Goal: Task Accomplishment & Management: Manage account settings

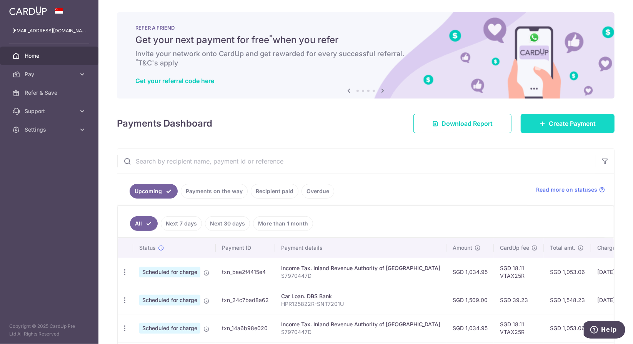
click at [549, 122] on span "Create Payment" at bounding box center [572, 123] width 47 height 9
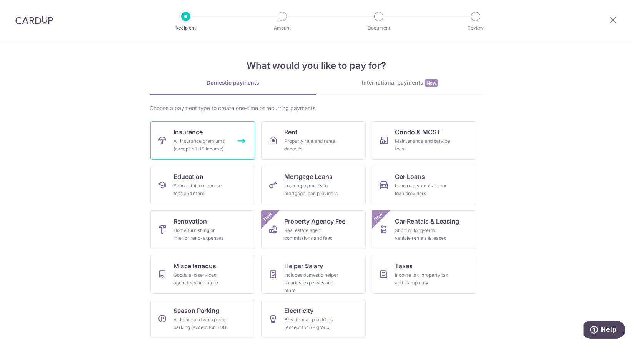
click at [203, 143] on div "All insurance premiums (except NTUC Income)" at bounding box center [200, 144] width 55 height 15
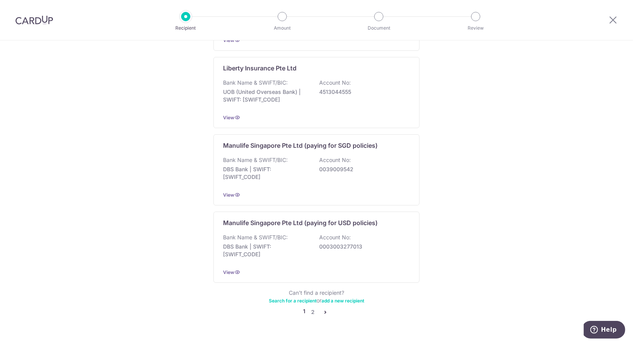
scroll to position [701, 0]
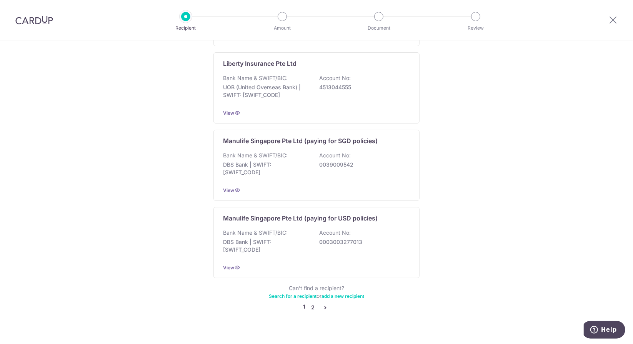
click at [313, 303] on link "2" at bounding box center [312, 307] width 9 height 9
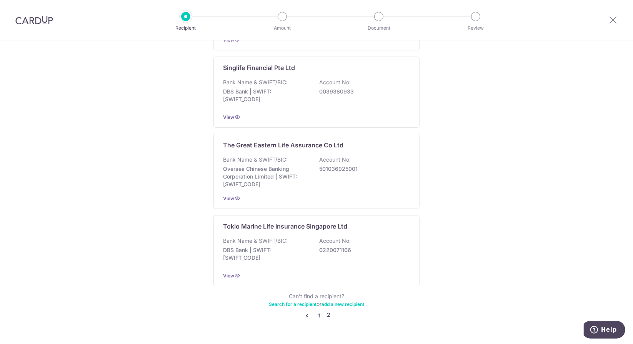
scroll to position [705, 0]
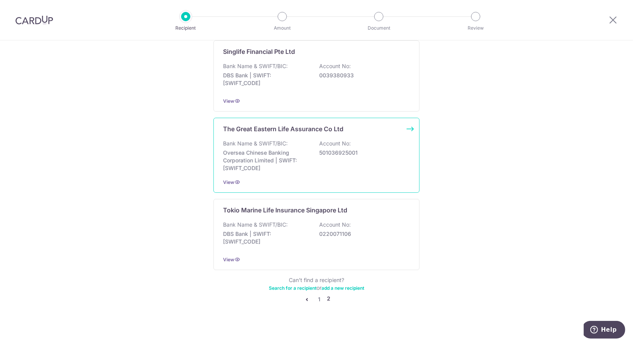
click at [266, 129] on div "The Great Eastern Life Assurance Co Ltd Bank Name & SWIFT/BIC: Oversea Chinese …" at bounding box center [316, 155] width 206 height 75
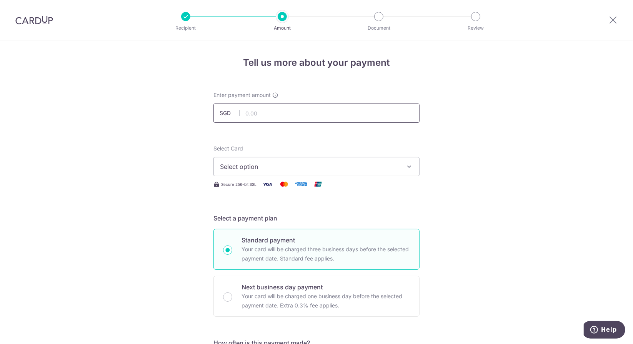
click at [259, 114] on input "text" at bounding box center [316, 112] width 206 height 19
paste input "2960.80"
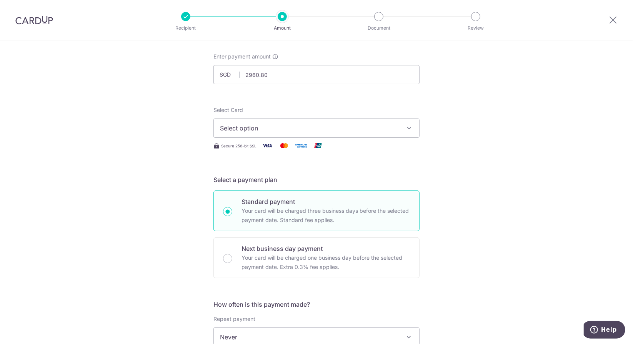
type input "2,960.80"
click at [371, 126] on span "Select option" at bounding box center [309, 127] width 179 height 9
drag, startPoint x: 278, startPoint y: 178, endPoint x: 175, endPoint y: 136, distance: 112.1
click at [278, 178] on span "**** 7126" at bounding box center [316, 182] width 193 height 9
click at [177, 138] on div "Tell us more about your payment Enter payment amount SGD 2,960.80 2960.80 Selec…" at bounding box center [316, 350] width 633 height 696
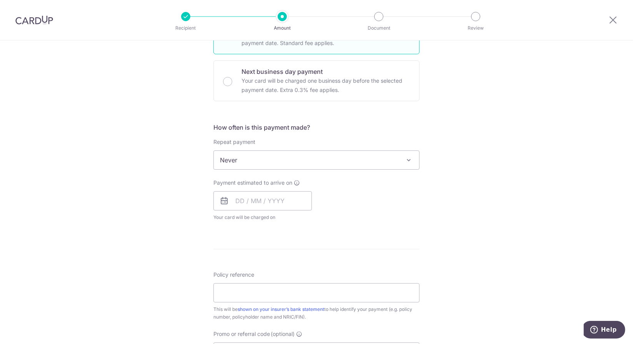
scroll to position [231, 0]
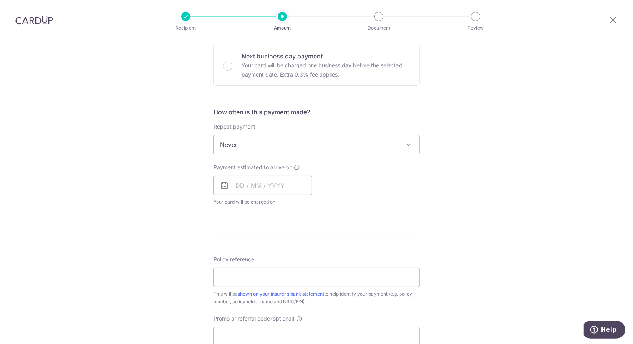
click at [405, 144] on span at bounding box center [408, 144] width 9 height 9
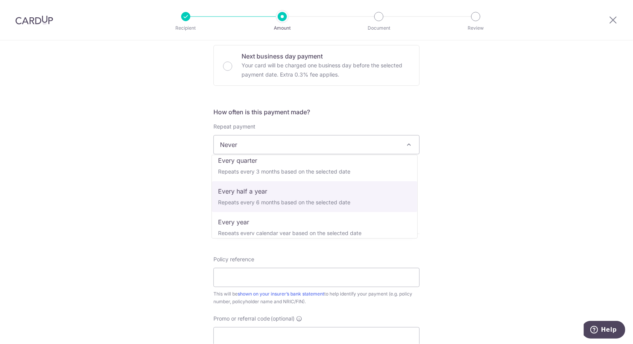
scroll to position [108, 0]
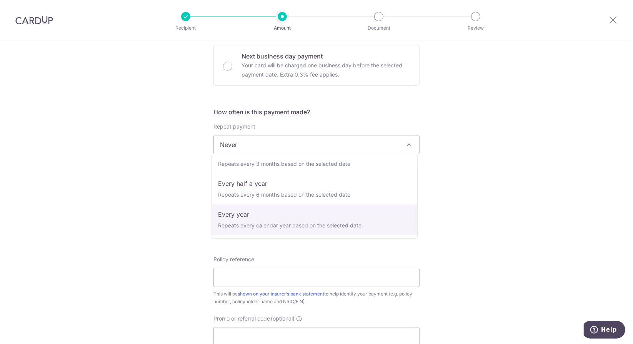
select select "6"
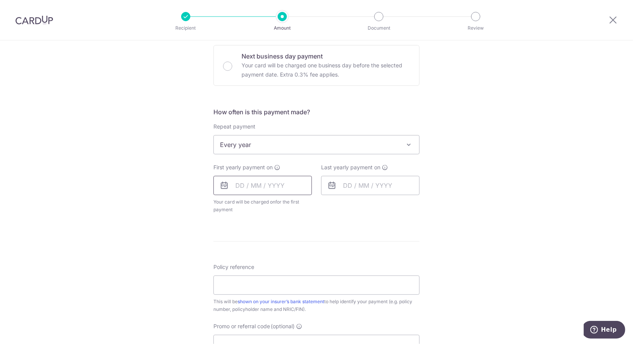
click at [280, 186] on input "text" at bounding box center [262, 185] width 98 height 19
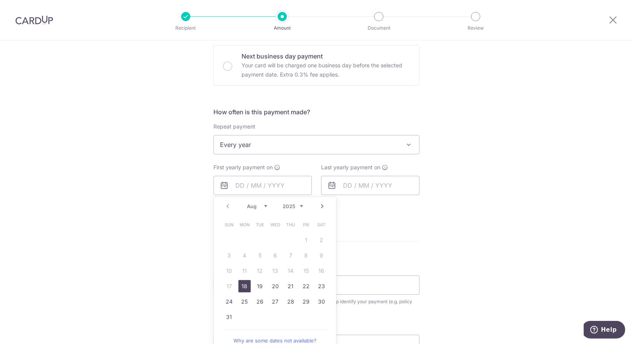
drag, startPoint x: 243, startPoint y: 285, endPoint x: 383, endPoint y: 229, distance: 151.2
click at [243, 285] on link "18" at bounding box center [244, 286] width 12 height 12
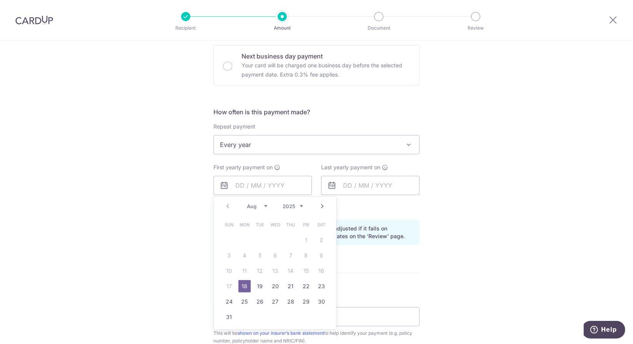
type input "[DATE]"
click at [383, 229] on p "Payment due and charge dates may be adjusted if it falls on weekends or public …" at bounding box center [322, 232] width 181 height 15
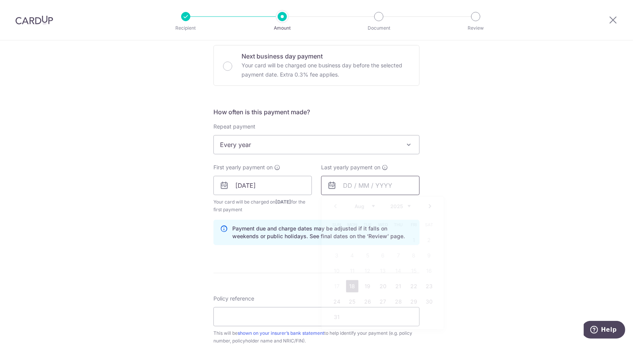
click at [359, 186] on input "text" at bounding box center [370, 185] width 98 height 19
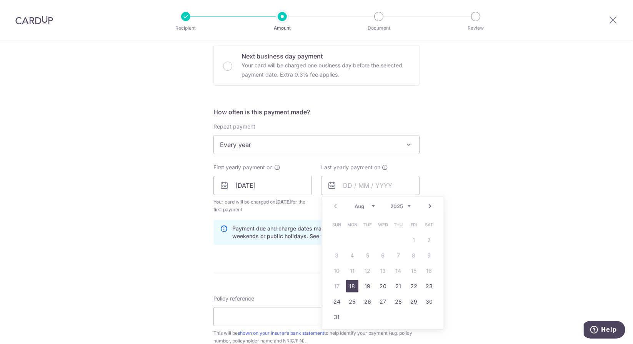
click at [406, 205] on select "2025 2026 2027 2028 2029 2030 2031 2032 2033 2034 2035" at bounding box center [400, 206] width 20 height 6
click at [381, 270] on link "18" at bounding box center [383, 271] width 12 height 12
type input "18/08/2027"
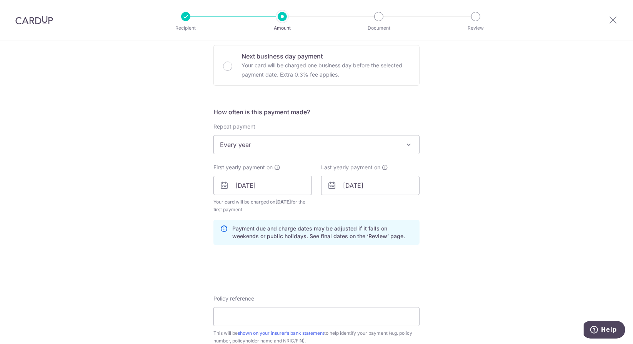
click at [133, 206] on div "Tell us more about your payment Enter payment amount SGD 2,960.80 2960.80 Selec…" at bounding box center [316, 177] width 633 height 735
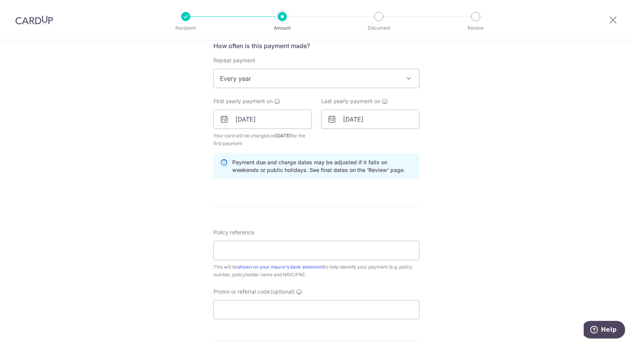
scroll to position [308, 0]
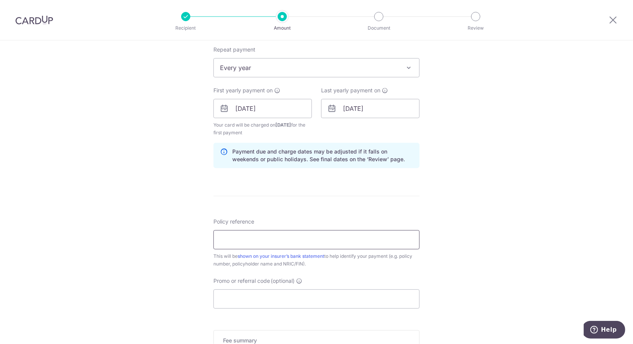
click at [234, 241] on input "Policy reference" at bounding box center [316, 239] width 206 height 19
paste input "0073809859"
type input "0073809859"
click at [155, 201] on div "Tell us more about your payment Enter payment amount SGD 2,960.80 2960.80 Selec…" at bounding box center [316, 100] width 633 height 735
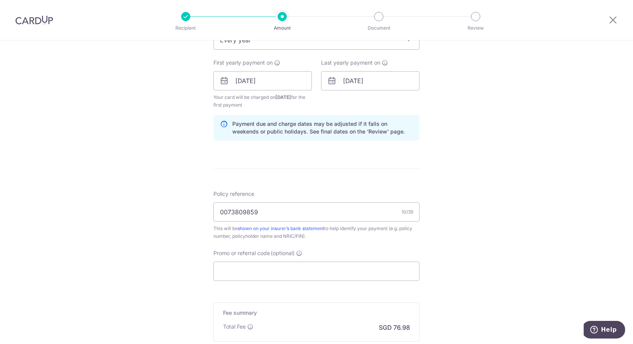
scroll to position [346, 0]
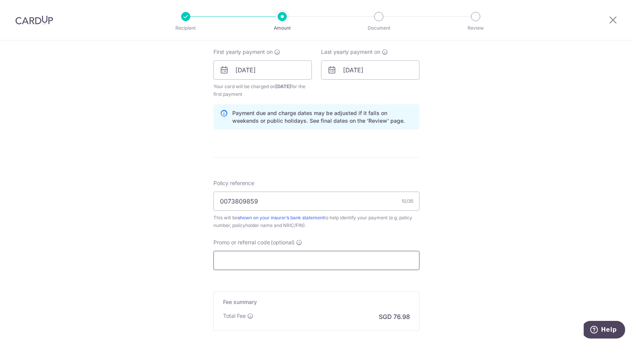
click at [243, 262] on input "Promo or referral code (optional)" at bounding box center [316, 260] width 206 height 19
paste input "REC185"
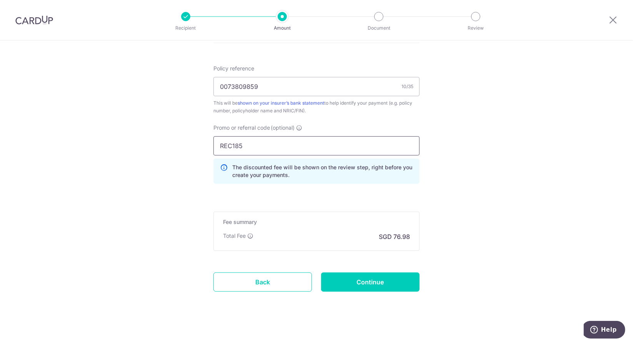
scroll to position [463, 0]
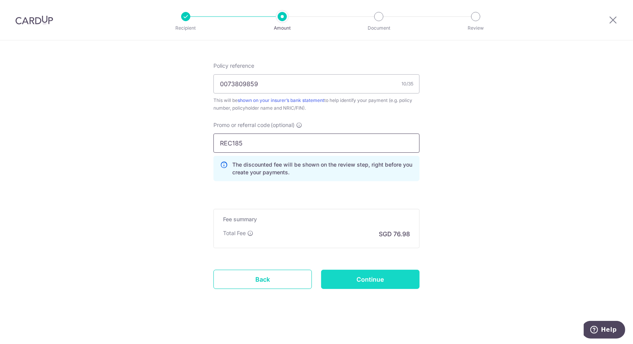
type input "REC185"
click at [381, 274] on input "Continue" at bounding box center [370, 279] width 98 height 19
type input "Create Schedule"
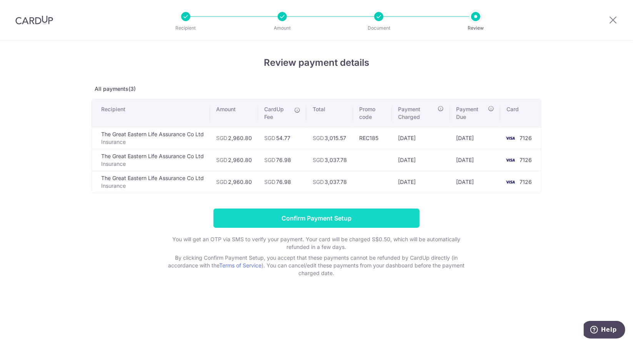
click at [322, 218] on input "Confirm Payment Setup" at bounding box center [316, 217] width 206 height 19
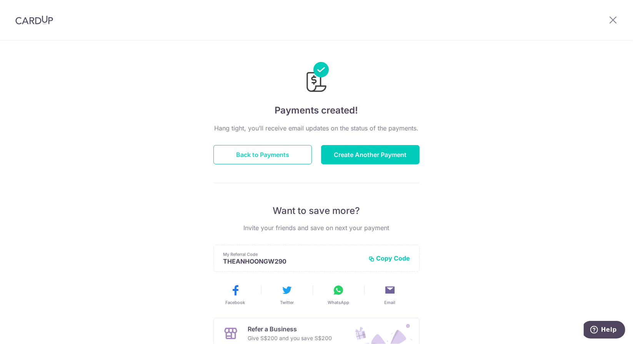
click at [287, 156] on button "Back to Payments" at bounding box center [262, 154] width 98 height 19
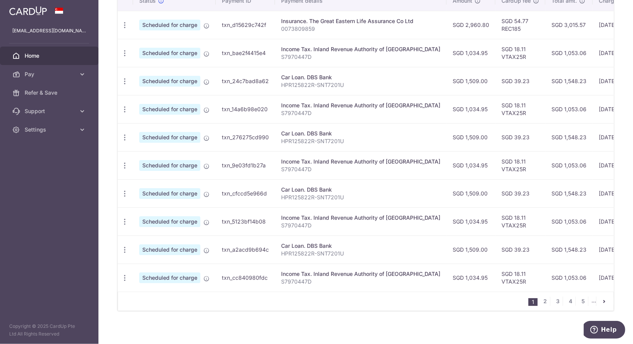
scroll to position [250, 0]
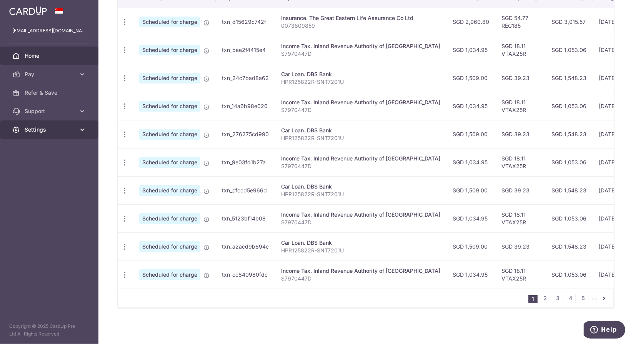
click at [54, 128] on span "Settings" at bounding box center [50, 130] width 51 height 8
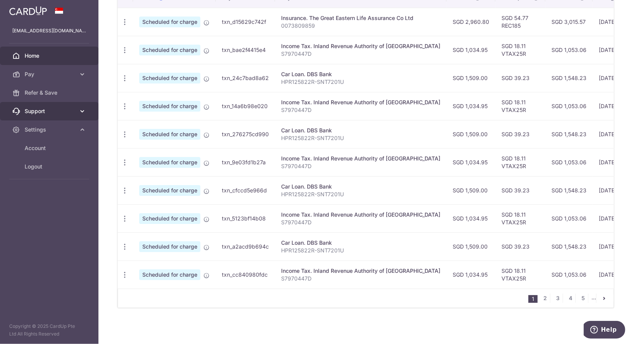
click at [54, 111] on span "Support" at bounding box center [50, 111] width 51 height 8
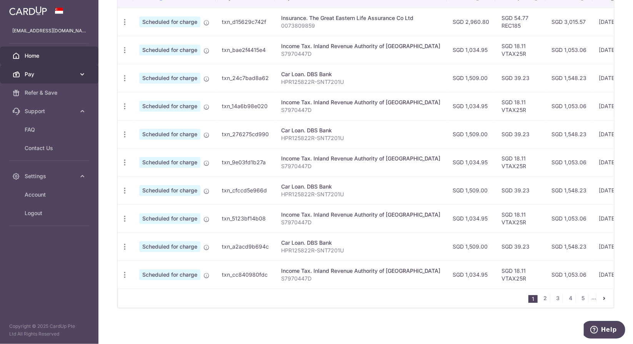
click at [60, 76] on span "Pay" at bounding box center [50, 74] width 51 height 8
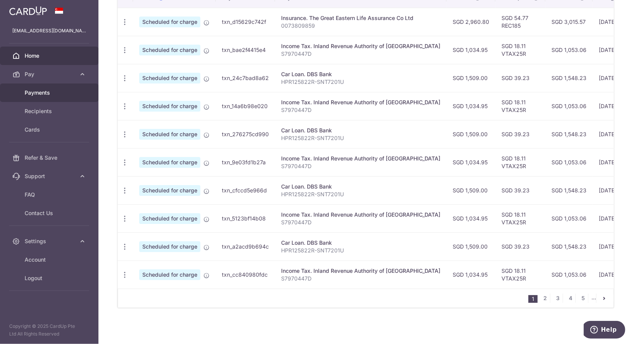
click at [53, 91] on span "Payments" at bounding box center [50, 93] width 51 height 8
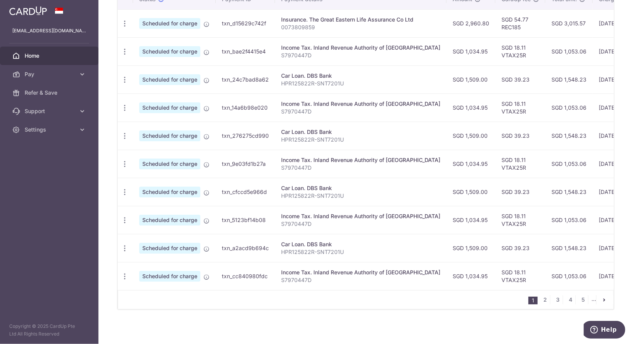
scroll to position [250, 0]
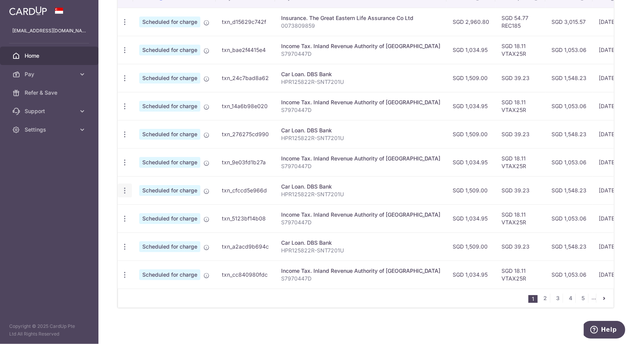
click at [123, 26] on icon "button" at bounding box center [125, 22] width 8 height 8
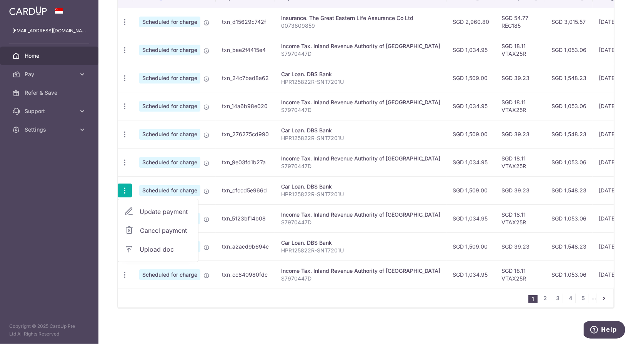
click at [105, 154] on div "× Pause Schedule Pause all future payments in this series Pause just this one p…" at bounding box center [365, 172] width 534 height 344
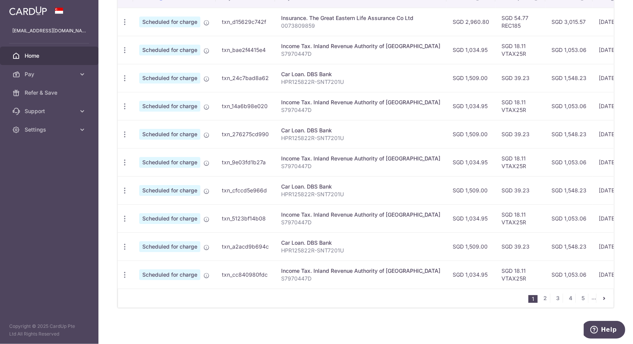
click at [602, 298] on icon "pager" at bounding box center [604, 298] width 6 height 6
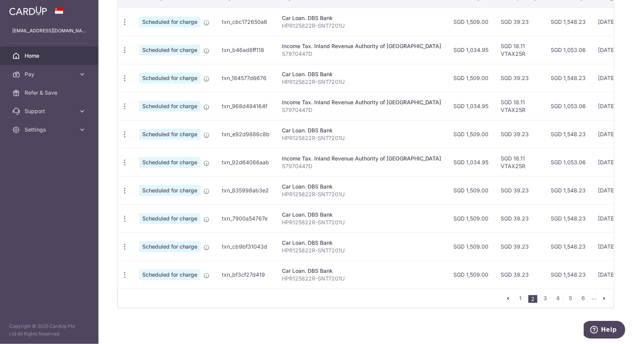
click at [602, 298] on icon "pager" at bounding box center [604, 298] width 6 height 6
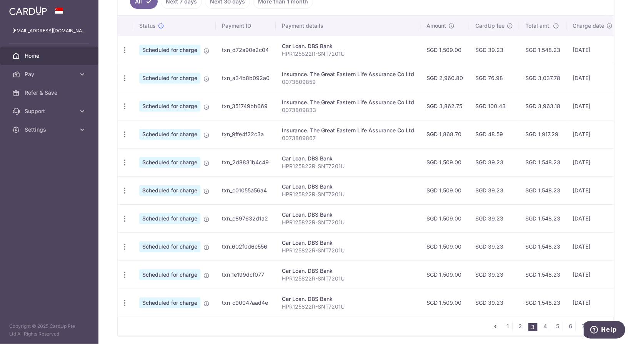
scroll to position [211, 0]
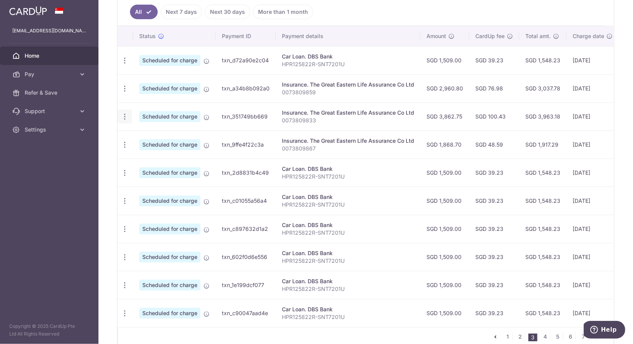
click at [124, 65] on icon "button" at bounding box center [125, 61] width 8 height 8
click at [157, 135] on span "Update payment" at bounding box center [166, 137] width 52 height 9
radio input "true"
type input "3,862.75"
type input "18/08/2026"
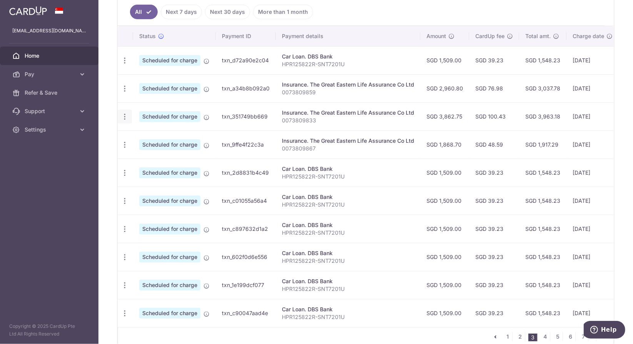
type input "0073809833"
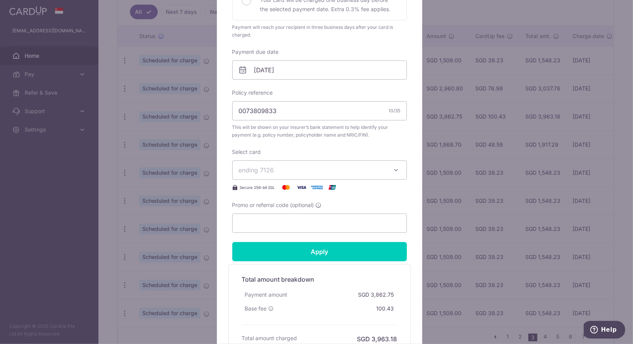
scroll to position [200, 0]
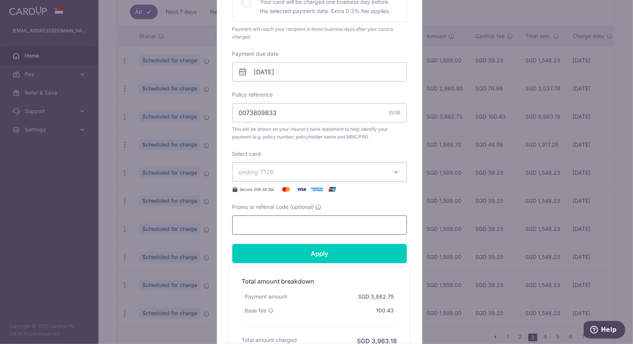
click at [302, 220] on input "Promo or referral code (optional)" at bounding box center [319, 224] width 175 height 19
paste input "REC185"
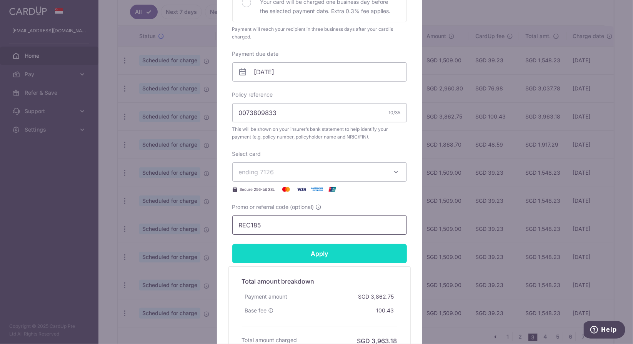
type input "REC185"
click at [308, 258] on input "Apply" at bounding box center [319, 253] width 175 height 19
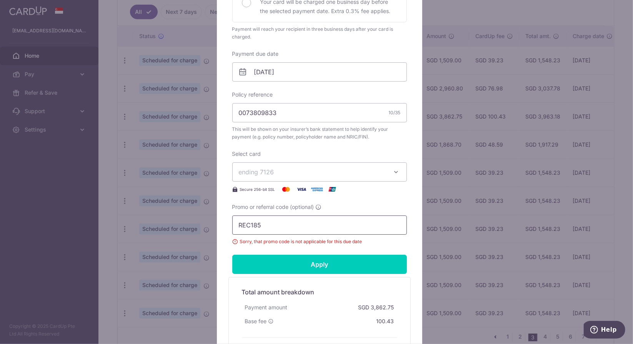
scroll to position [239, 0]
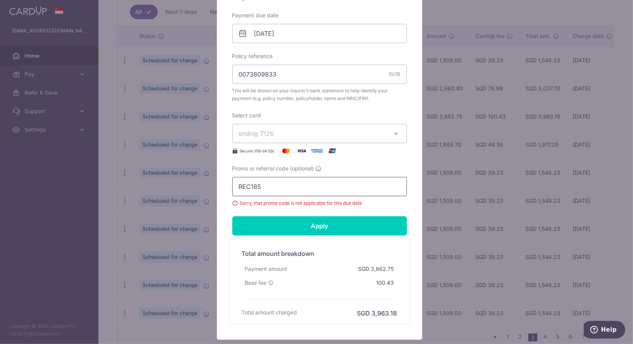
drag, startPoint x: 275, startPoint y: 190, endPoint x: 235, endPoint y: 188, distance: 40.0
click at [235, 188] on input "REC185" at bounding box center [319, 186] width 175 height 19
click at [358, 165] on div "Promo or referral code (optional) Sorry, that promo code is not applicable for …" at bounding box center [319, 186] width 175 height 42
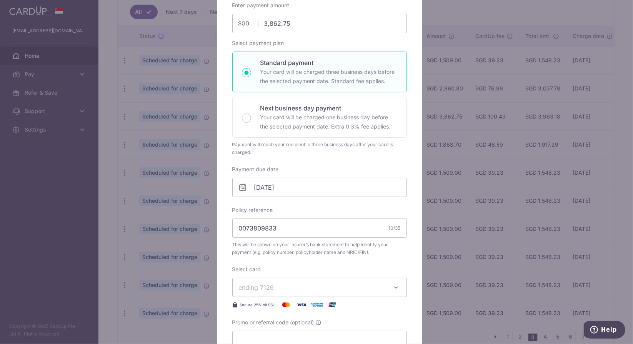
scroll to position [0, 0]
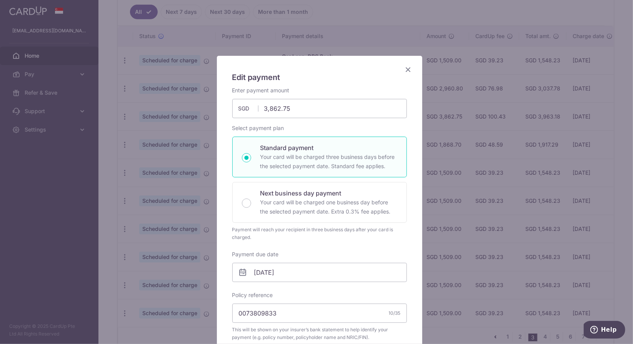
click at [408, 69] on icon "Close" at bounding box center [408, 70] width 9 height 10
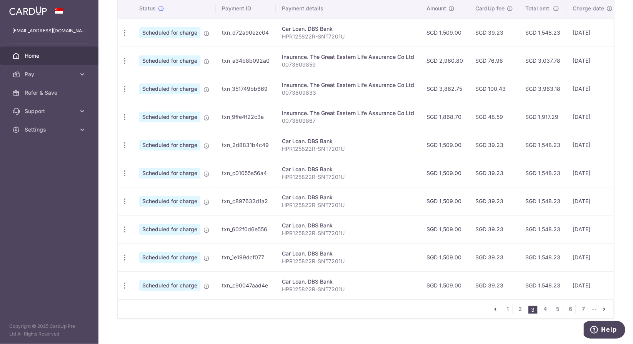
scroll to position [250, 0]
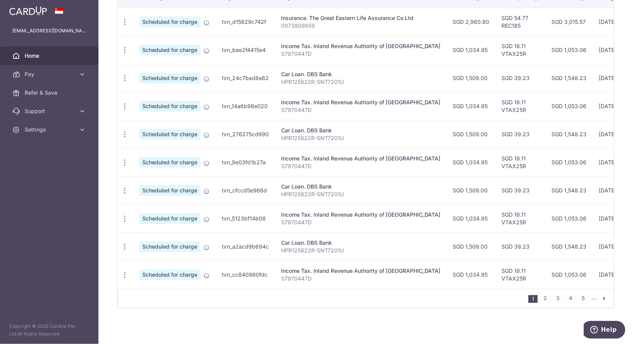
click at [601, 296] on icon "pager" at bounding box center [604, 298] width 6 height 6
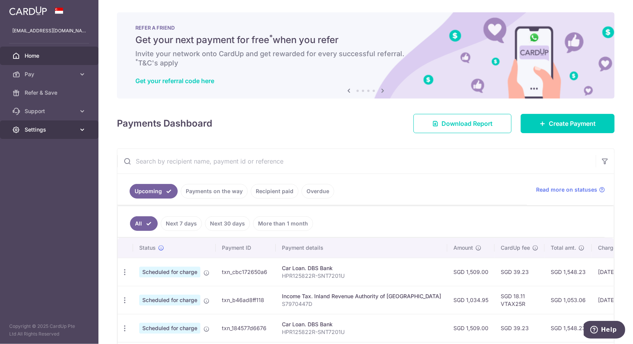
click at [81, 128] on icon at bounding box center [82, 130] width 8 height 8
click at [168, 166] on input "text" at bounding box center [356, 161] width 478 height 25
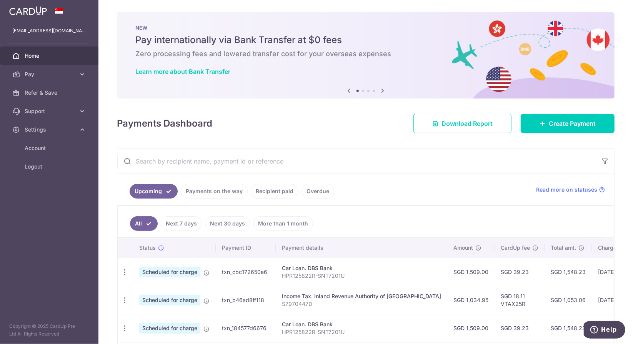
type input "e"
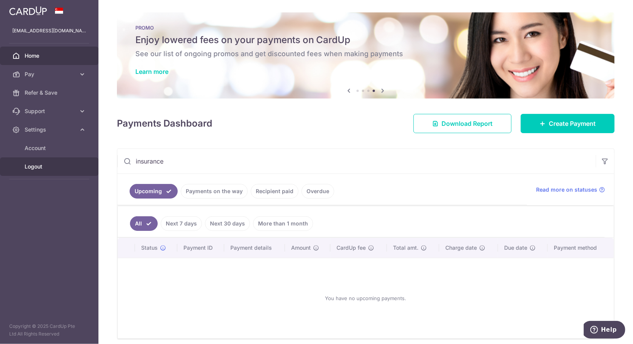
type input "insurance"
click at [46, 170] on span "Logout" at bounding box center [50, 167] width 51 height 8
